Goal: Go to known website: Access a specific website the user already knows

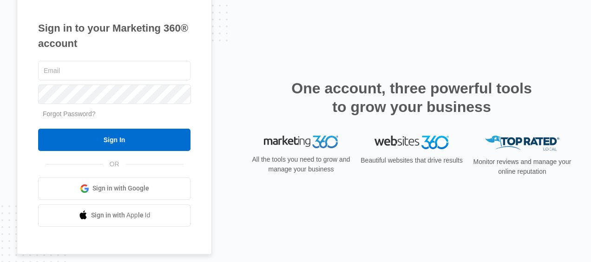
type input "[PERSON_NAME][EMAIL_ADDRESS][DOMAIN_NAME]"
click at [112, 140] on input "Sign In" at bounding box center [114, 140] width 152 height 22
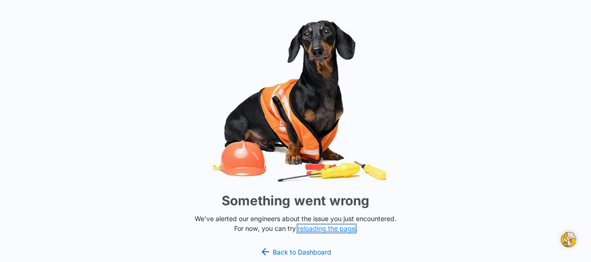
click at [332, 229] on button "reloading the page" at bounding box center [327, 228] width 58 height 7
